Goal: Information Seeking & Learning: Find specific page/section

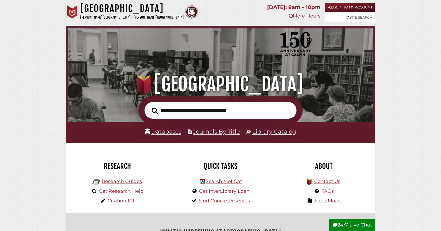
scroll to position [101, 302]
click at [168, 135] on link "Databases" at bounding box center [163, 131] width 36 height 7
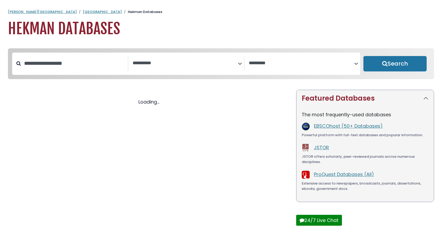
select select "Database Subject Filter"
select select "Database Vendors Filter"
select select "Database Subject Filter"
select select "Database Vendors Filter"
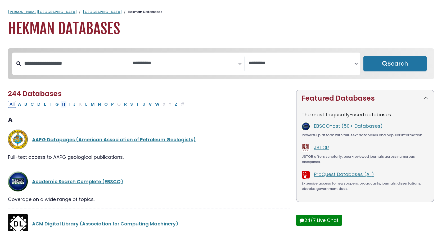
click at [67, 108] on button "H" at bounding box center [64, 104] width 6 height 7
select select "Database Subject Filter"
select select "Database Vendors Filter"
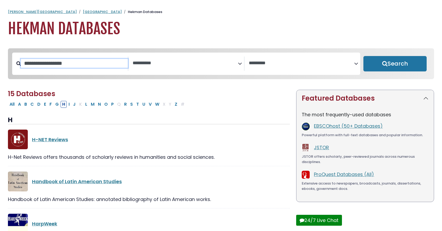
click at [59, 68] on input "Search database by title or keyword" at bounding box center [74, 63] width 107 height 9
type input "**********"
click at [364, 56] on button "Search" at bounding box center [395, 63] width 63 height 15
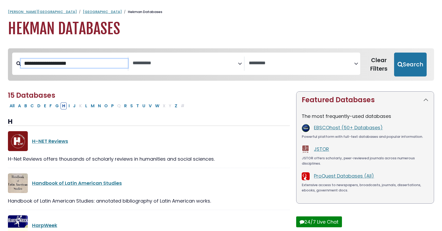
select select "Database Subject Filter"
select select "Database Vendors Filter"
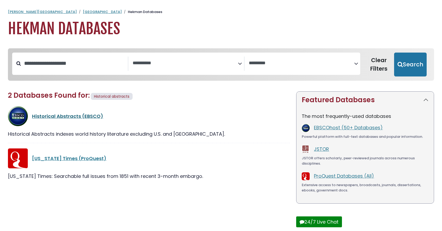
click at [57, 119] on link "Historical Abstracts (EBSCO)" at bounding box center [67, 116] width 71 height 7
